Goal: Use online tool/utility: Utilize a website feature to perform a specific function

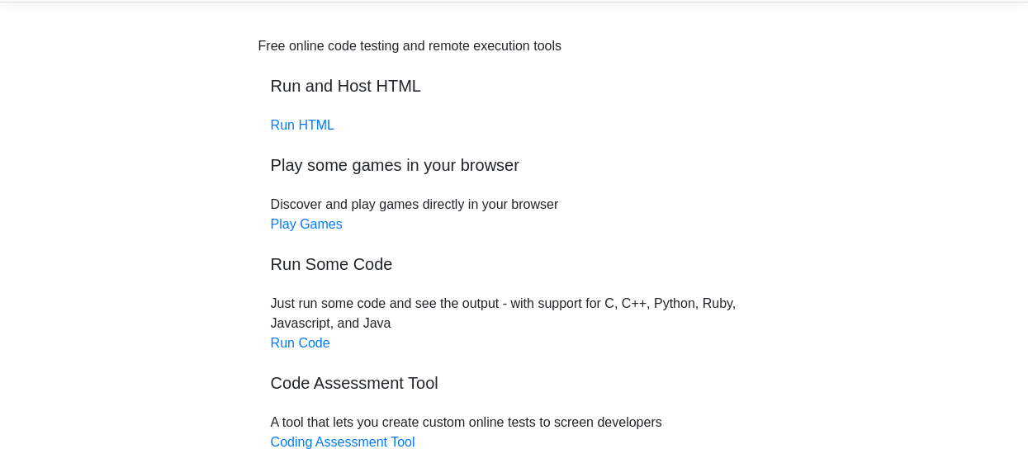
scroll to position [83, 0]
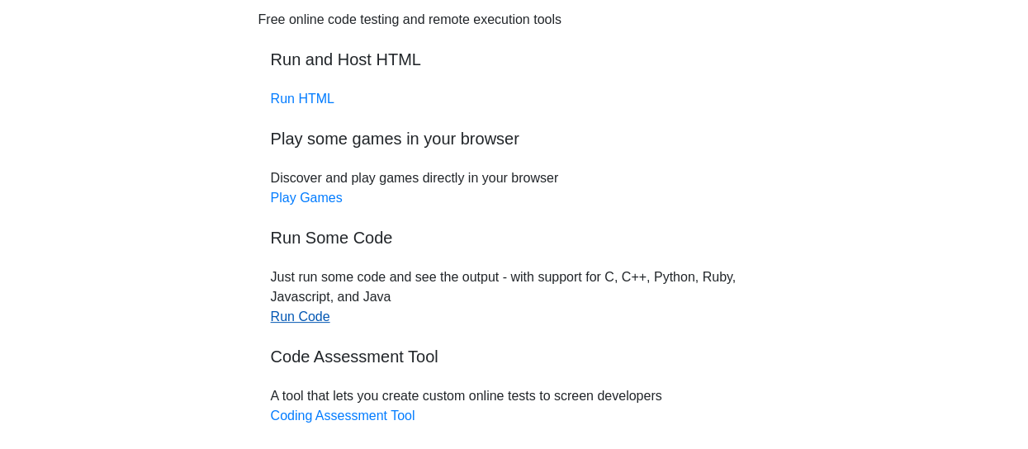
click at [316, 318] on link "Run Code" at bounding box center [300, 317] width 59 height 14
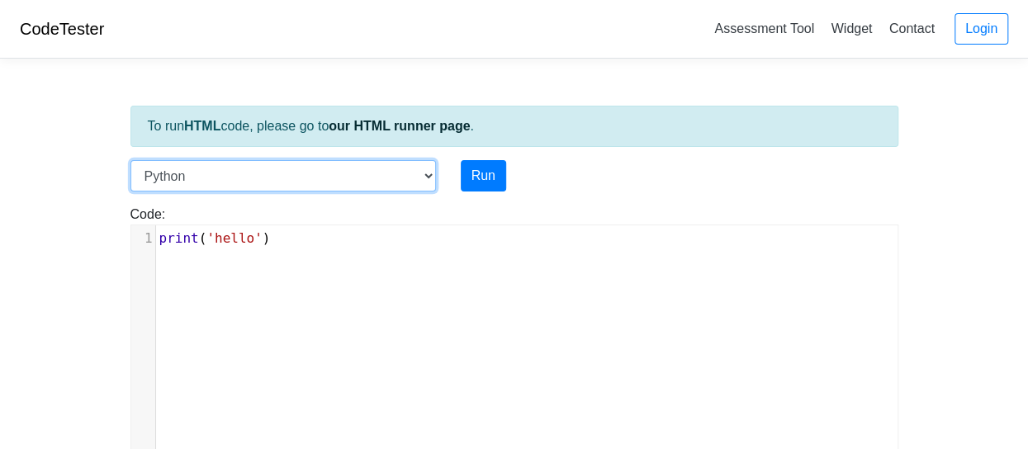
click at [428, 168] on select "C C++ Go Java Javascript Python Ruby" at bounding box center [282, 175] width 305 height 31
select select "c"
click at [130, 160] on select "C C++ Go Java Javascript Python Ruby" at bounding box center [282, 175] width 305 height 31
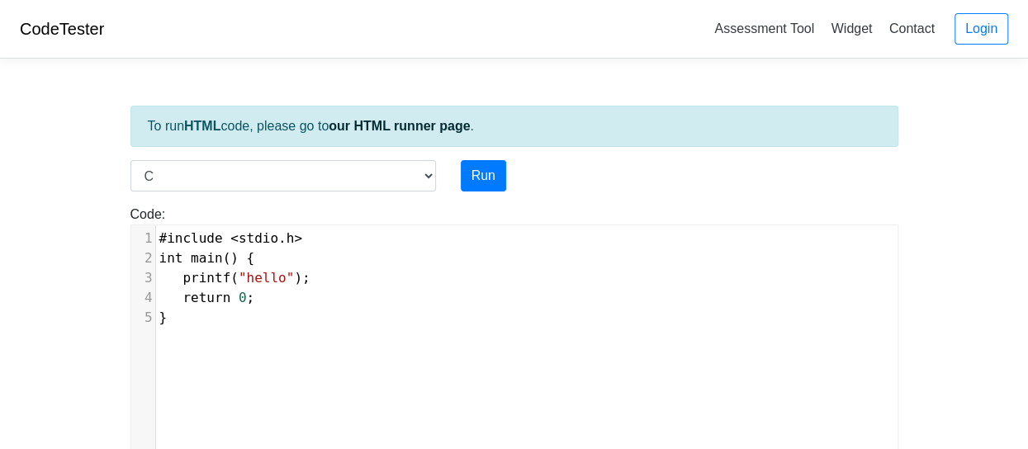
scroll to position [7, 0]
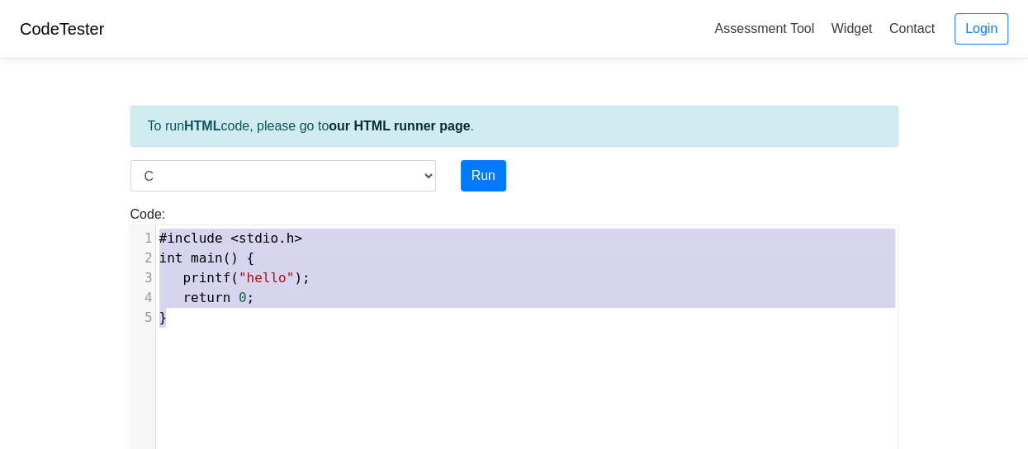
drag, startPoint x: 171, startPoint y: 316, endPoint x: 152, endPoint y: 227, distance: 91.2
click at [156, 229] on div "1 #include < stdio . h > 2 int main () { 3 printf ( "hello" ); 4 return 0 ; 5 }" at bounding box center [533, 278] width 755 height 99
type textarea "​#include <stdio.h> int main() { printf("hello"); return 0; }"
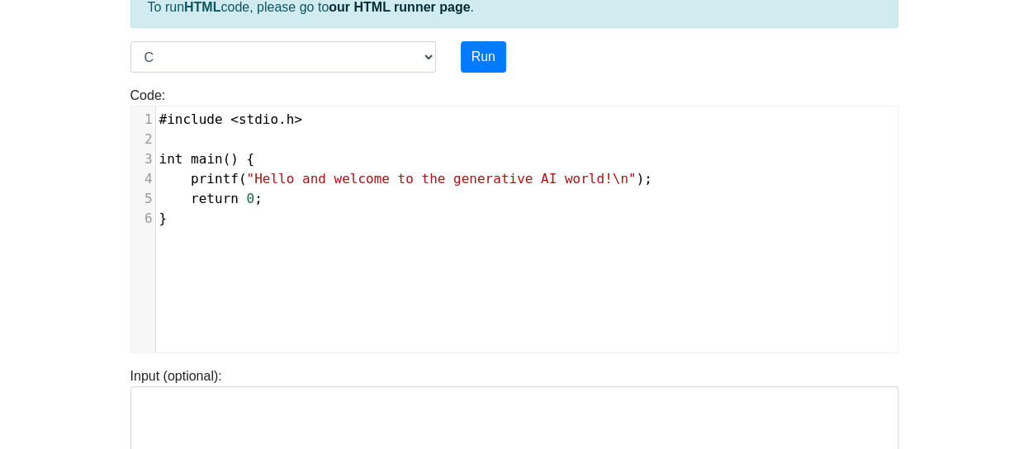
scroll to position [83, 0]
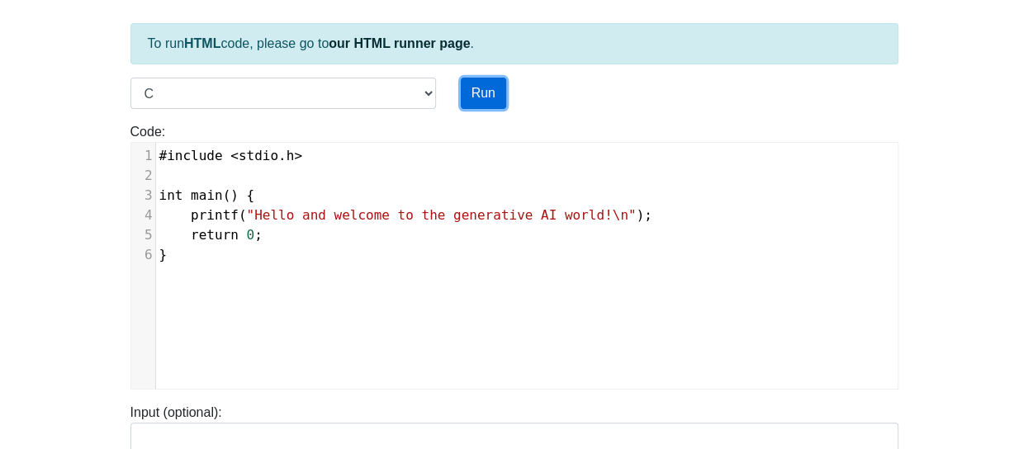
click at [482, 89] on button "Run" at bounding box center [483, 93] width 45 height 31
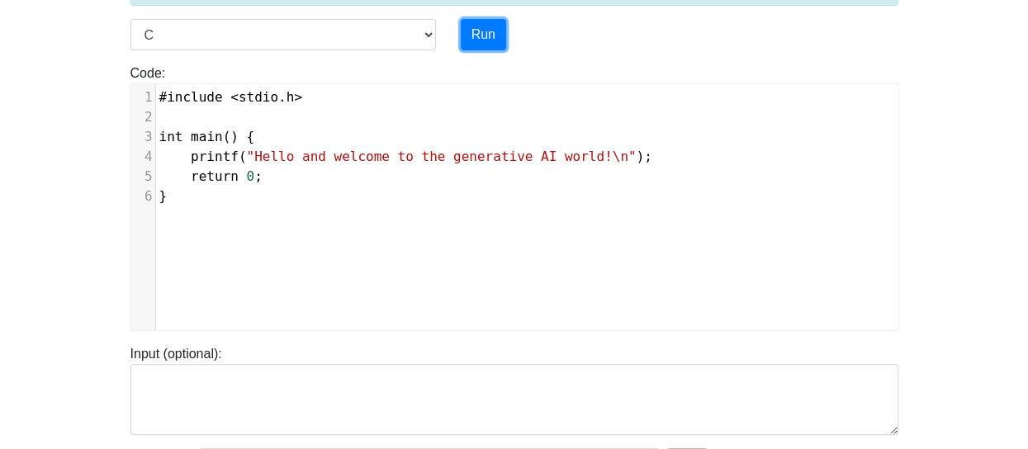
scroll to position [248, 0]
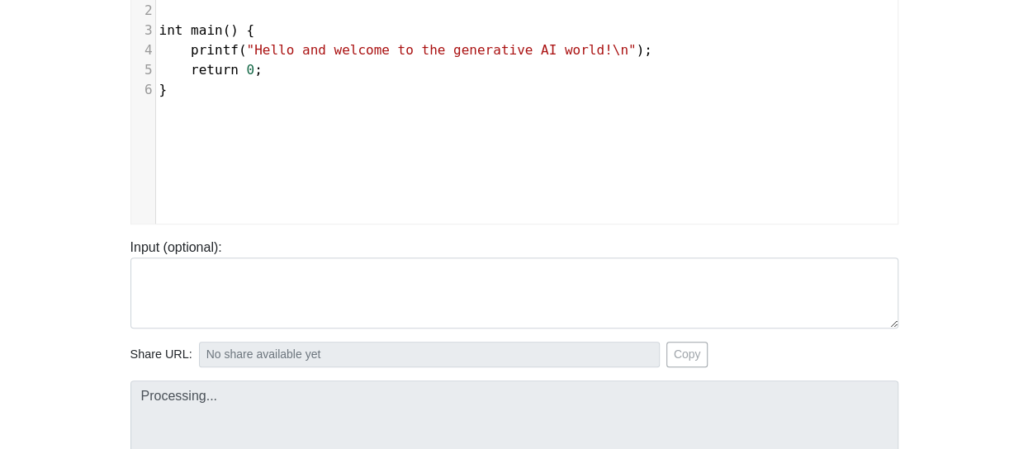
type input "[URL][DOMAIN_NAME]"
type textarea "Stdout: Hello and welcome to the generative AI world!"
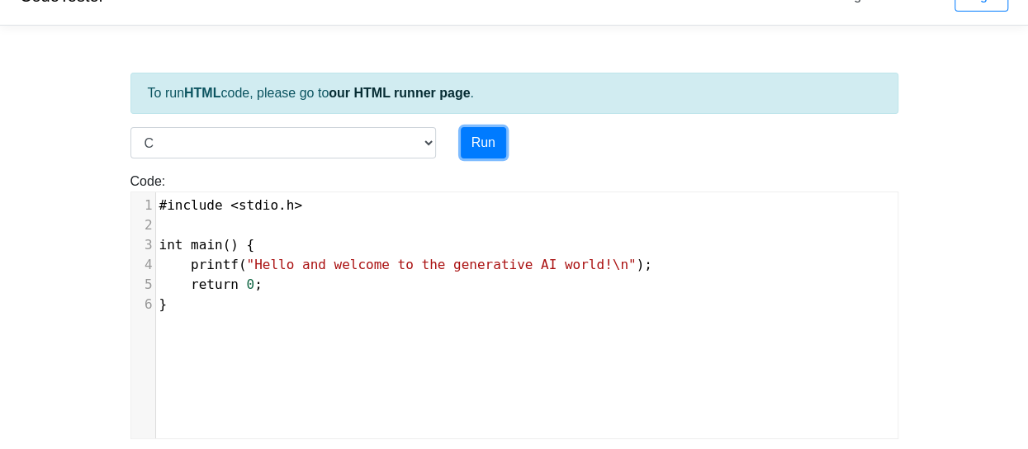
scroll to position [0, 0]
